Goal: Information Seeking & Learning: Learn about a topic

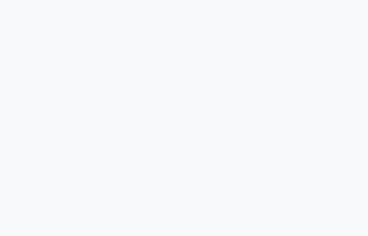
drag, startPoint x: 283, startPoint y: 36, endPoint x: 163, endPoint y: 14, distance: 121.9
click at [283, 9] on html "Loading..." at bounding box center [184, 4] width 368 height 9
click at [231, 9] on html "Loading..." at bounding box center [184, 4] width 368 height 9
click at [139, 9] on html "Loading..." at bounding box center [184, 4] width 368 height 9
click at [245, 9] on html "Loading..." at bounding box center [184, 4] width 368 height 9
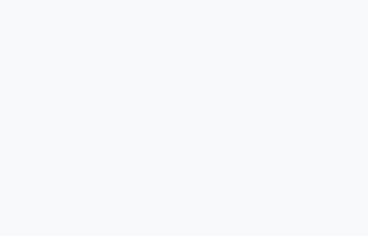
drag, startPoint x: 236, startPoint y: 18, endPoint x: 230, endPoint y: 15, distance: 6.4
click at [236, 9] on html "Loading..." at bounding box center [184, 4] width 368 height 9
drag, startPoint x: 181, startPoint y: 33, endPoint x: 231, endPoint y: 30, distance: 49.9
click at [181, 9] on html "Loading..." at bounding box center [184, 4] width 368 height 9
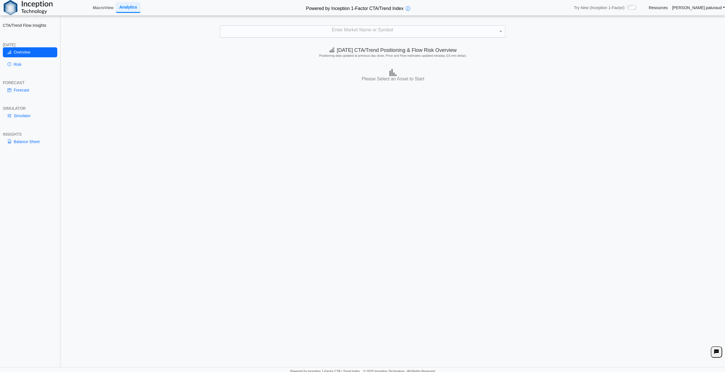
click at [354, 31] on div "Enter Market Name or Symbol" at bounding box center [362, 32] width 285 height 12
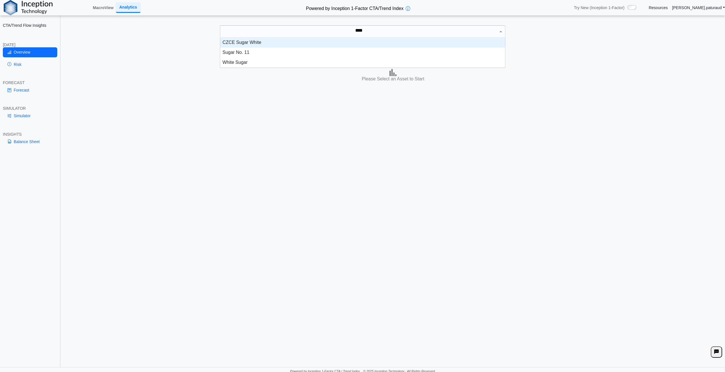
scroll to position [26, 281]
type input "*****"
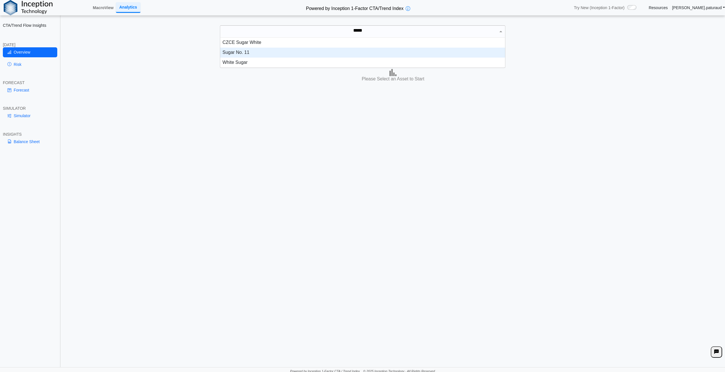
click at [263, 50] on div "Sugar No. 11" at bounding box center [362, 53] width 285 height 10
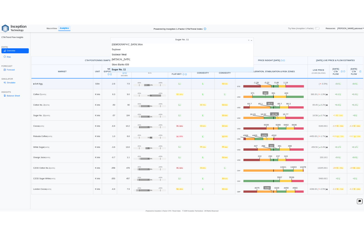
scroll to position [1057, 0]
